Goal: Information Seeking & Learning: Check status

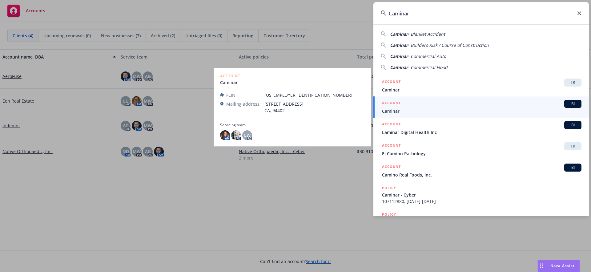
type input "Caminar"
click at [416, 110] on span "Caminar" at bounding box center [481, 111] width 199 height 6
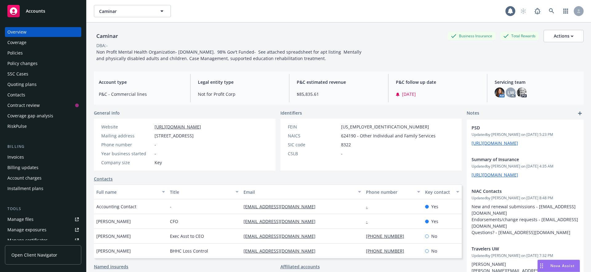
click at [551, 266] on span "Nova Assist" at bounding box center [562, 265] width 24 height 5
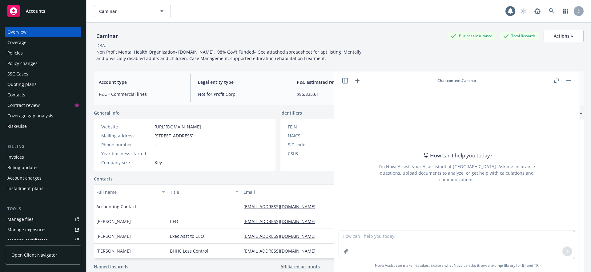
click at [568, 82] on button "button" at bounding box center [568, 80] width 7 height 7
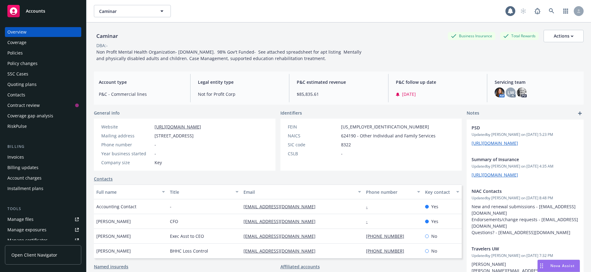
click at [34, 53] on div "Policies" at bounding box center [42, 53] width 71 height 10
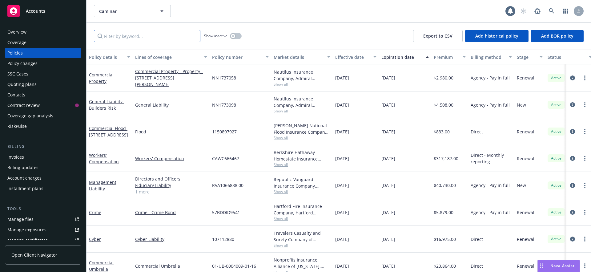
click at [132, 37] on input "Filter by keyword..." at bounding box center [147, 36] width 106 height 12
paste input "EO000032698-09"
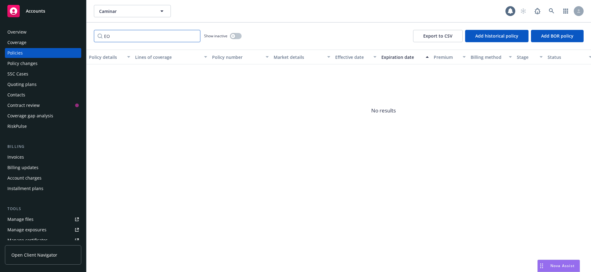
type input "E"
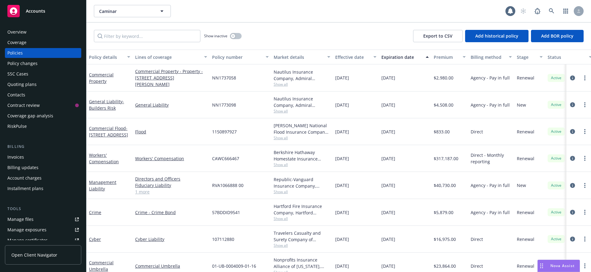
click at [224, 78] on span "NN1737058" at bounding box center [224, 77] width 24 height 6
copy span "NN1737058"
click at [135, 36] on input "Filter by keyword..." at bounding box center [147, 36] width 106 height 12
paste input "NN1737058"
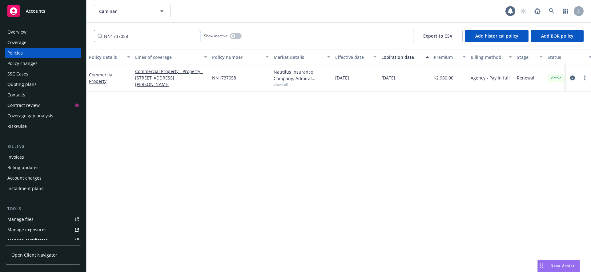
type input "NN1737058"
click at [125, 36] on input "NN1737058" at bounding box center [147, 36] width 106 height 12
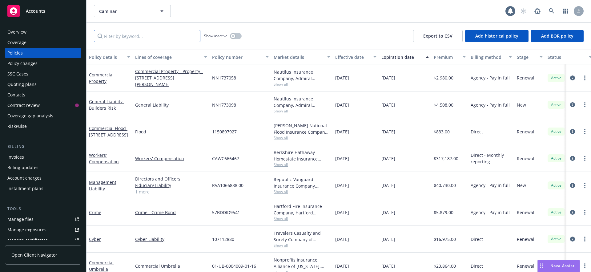
click at [139, 36] on input "Filter by keyword..." at bounding box center [147, 36] width 106 height 12
paste input "EO000032698"
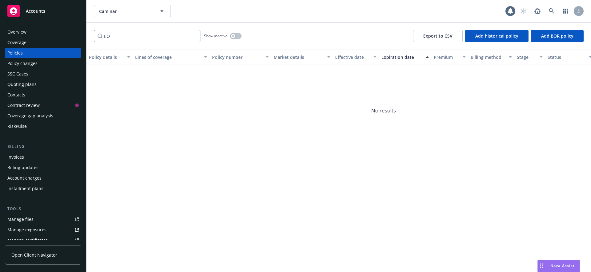
type input "E"
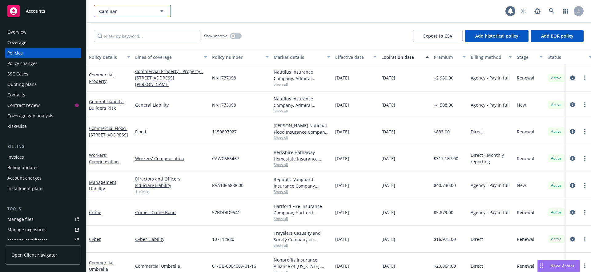
click at [138, 10] on span "Caminar" at bounding box center [125, 11] width 53 height 6
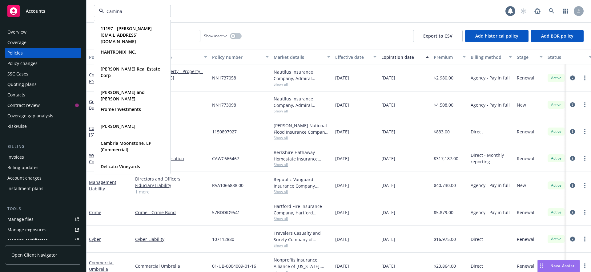
type input "Caminar"
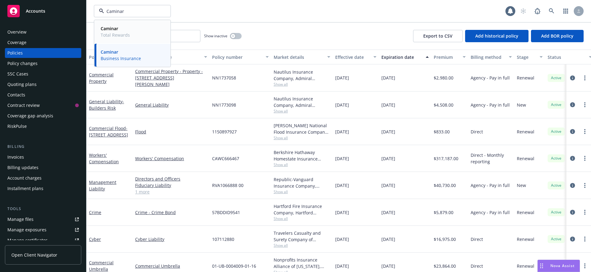
click at [131, 31] on div "Caminar Total Rewards" at bounding box center [132, 31] width 68 height 15
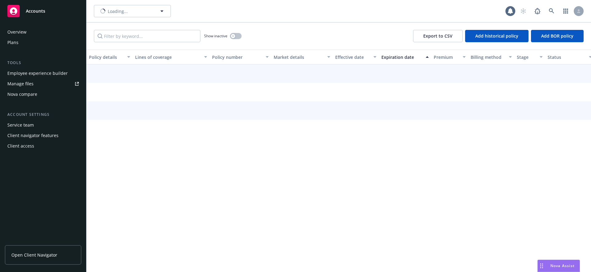
type input "Caminar"
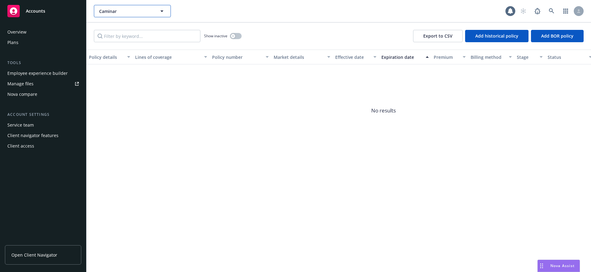
click at [126, 9] on span "Caminar" at bounding box center [125, 11] width 53 height 6
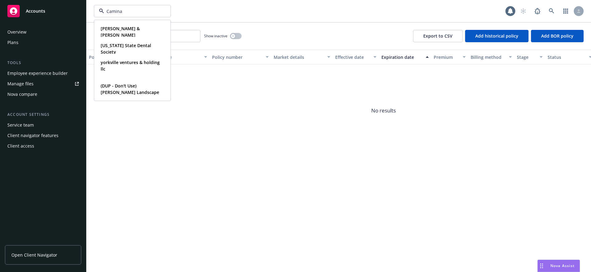
type input "Caminar"
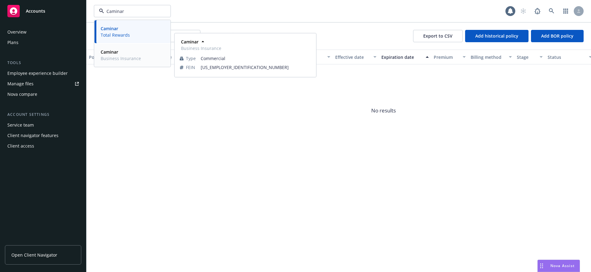
click at [118, 58] on span "Business Insurance" at bounding box center [121, 58] width 40 height 6
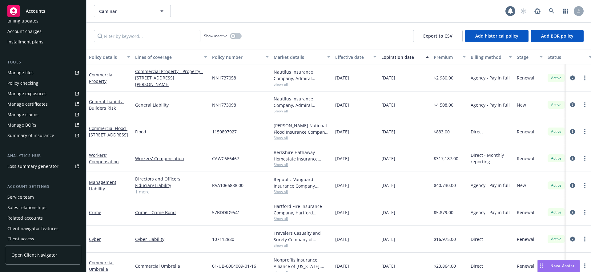
scroll to position [150, 0]
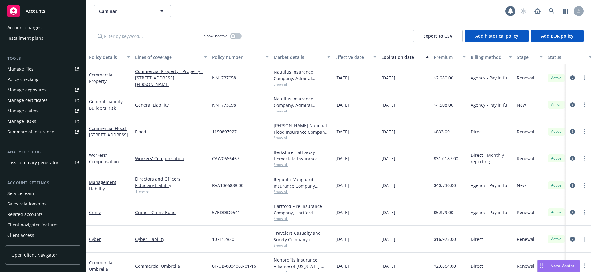
click at [26, 80] on div "Policy checking" at bounding box center [22, 79] width 31 height 10
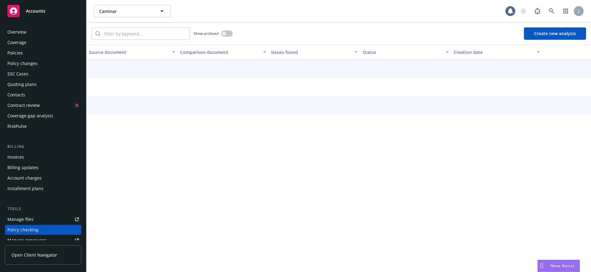
scroll to position [84, 0]
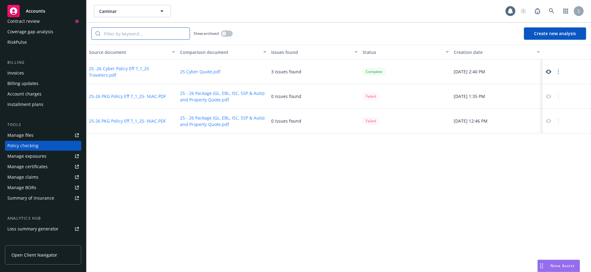
click at [129, 34] on input "search" at bounding box center [144, 34] width 89 height 12
paste input "EO000032698"
type input "EO000032698"
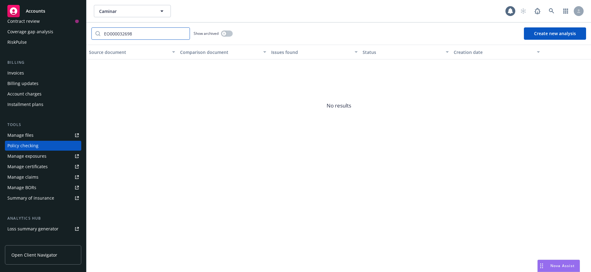
click at [184, 36] on input "EO000032698" at bounding box center [144, 34] width 89 height 12
click at [184, 33] on input "EO000032698" at bounding box center [144, 34] width 89 height 12
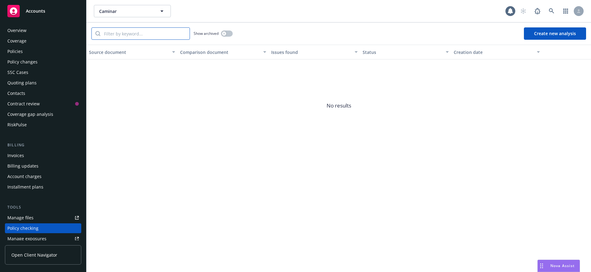
scroll to position [0, 0]
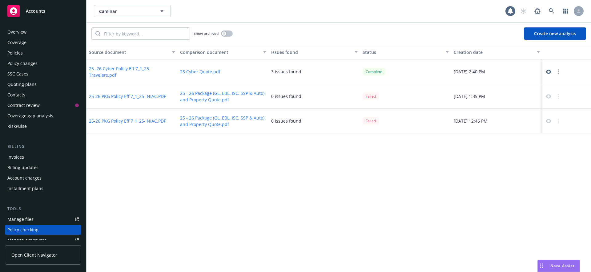
click at [15, 52] on div "Policies" at bounding box center [14, 53] width 15 height 10
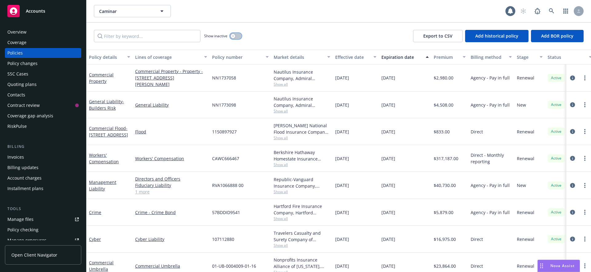
click at [236, 36] on button "button" at bounding box center [236, 36] width 12 height 6
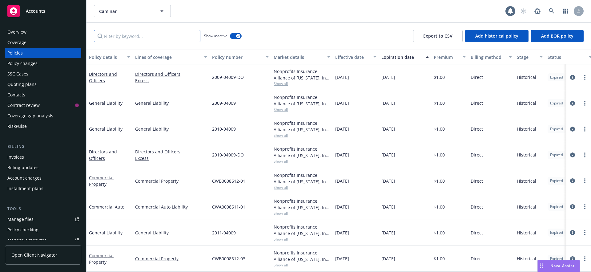
click at [143, 38] on input "Filter by keyword..." at bounding box center [147, 36] width 106 height 12
paste input "EO000032698"
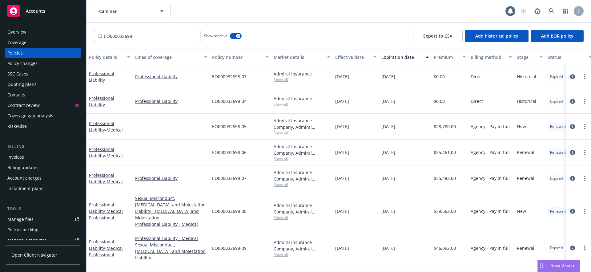
type input "EO000032698"
click at [194, 38] on input "EO000032698" at bounding box center [147, 36] width 106 height 12
click at [194, 36] on input "EO000032698" at bounding box center [147, 36] width 106 height 12
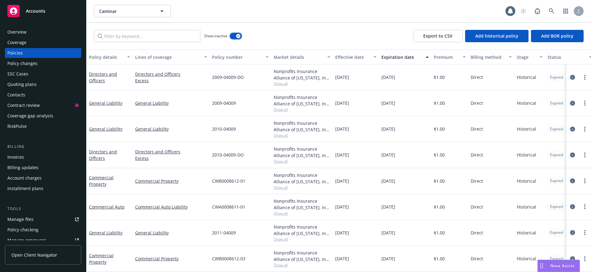
click at [237, 36] on icon "button" at bounding box center [238, 36] width 2 height 2
